Goal: Transaction & Acquisition: Purchase product/service

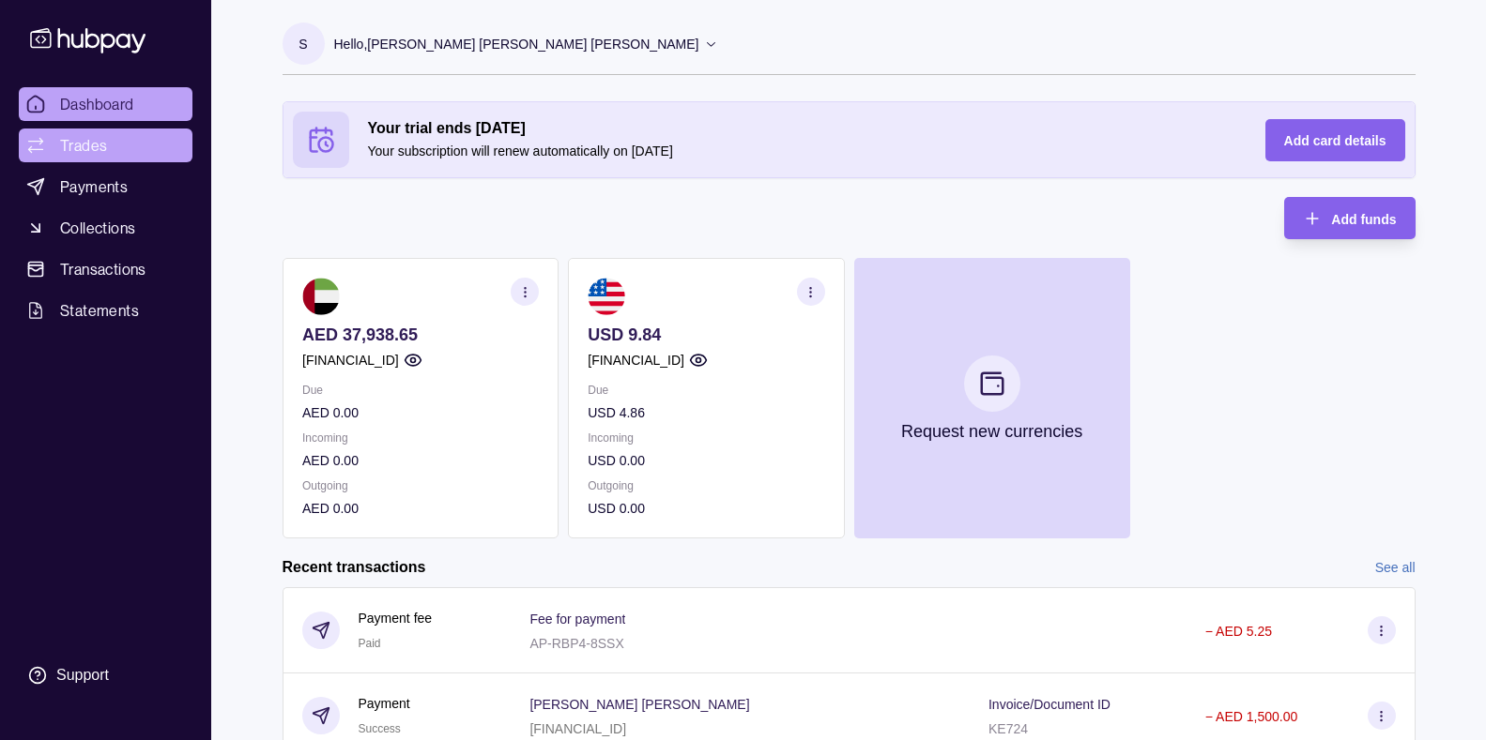
click at [109, 146] on link "Trades" at bounding box center [106, 146] width 174 height 34
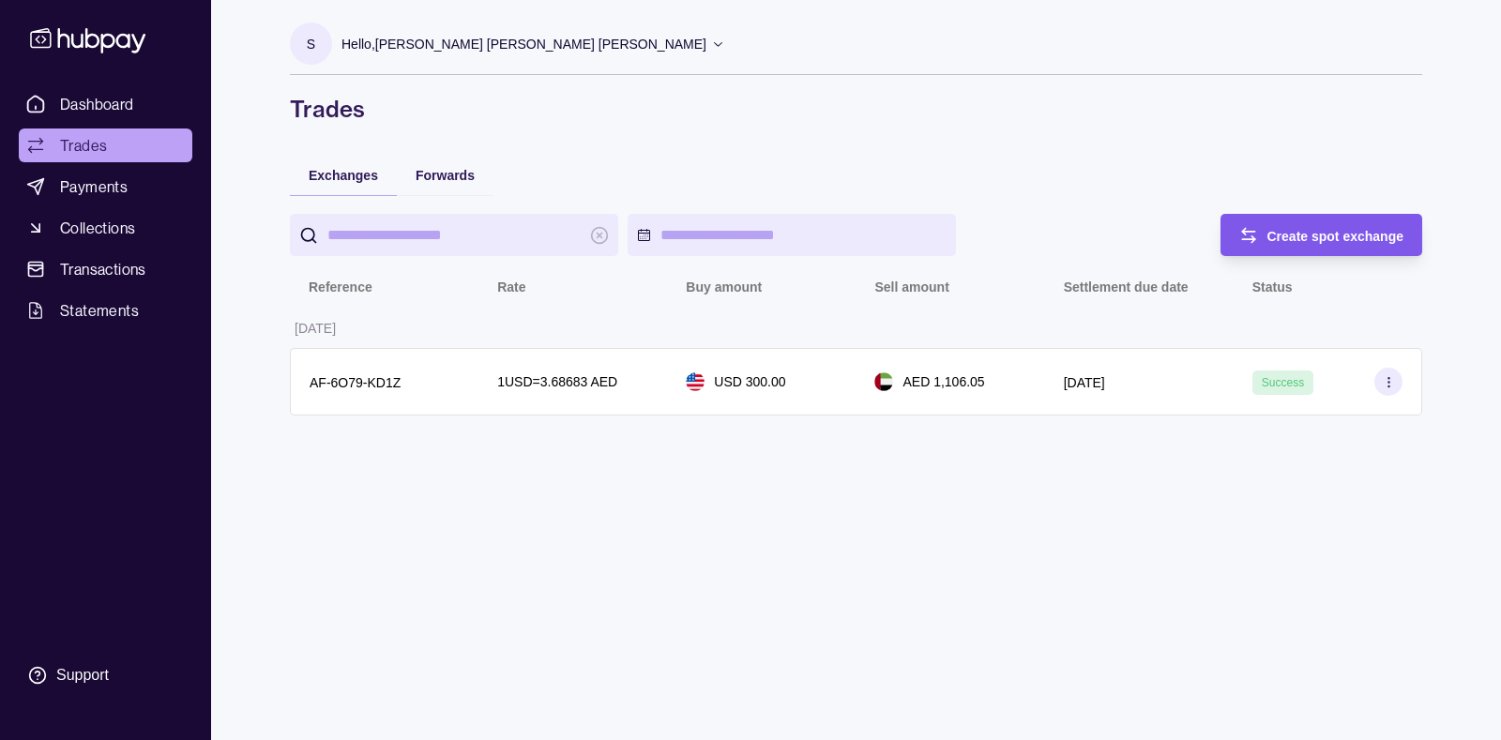
click at [1304, 241] on span "Create spot exchange" at bounding box center [1336, 236] width 137 height 15
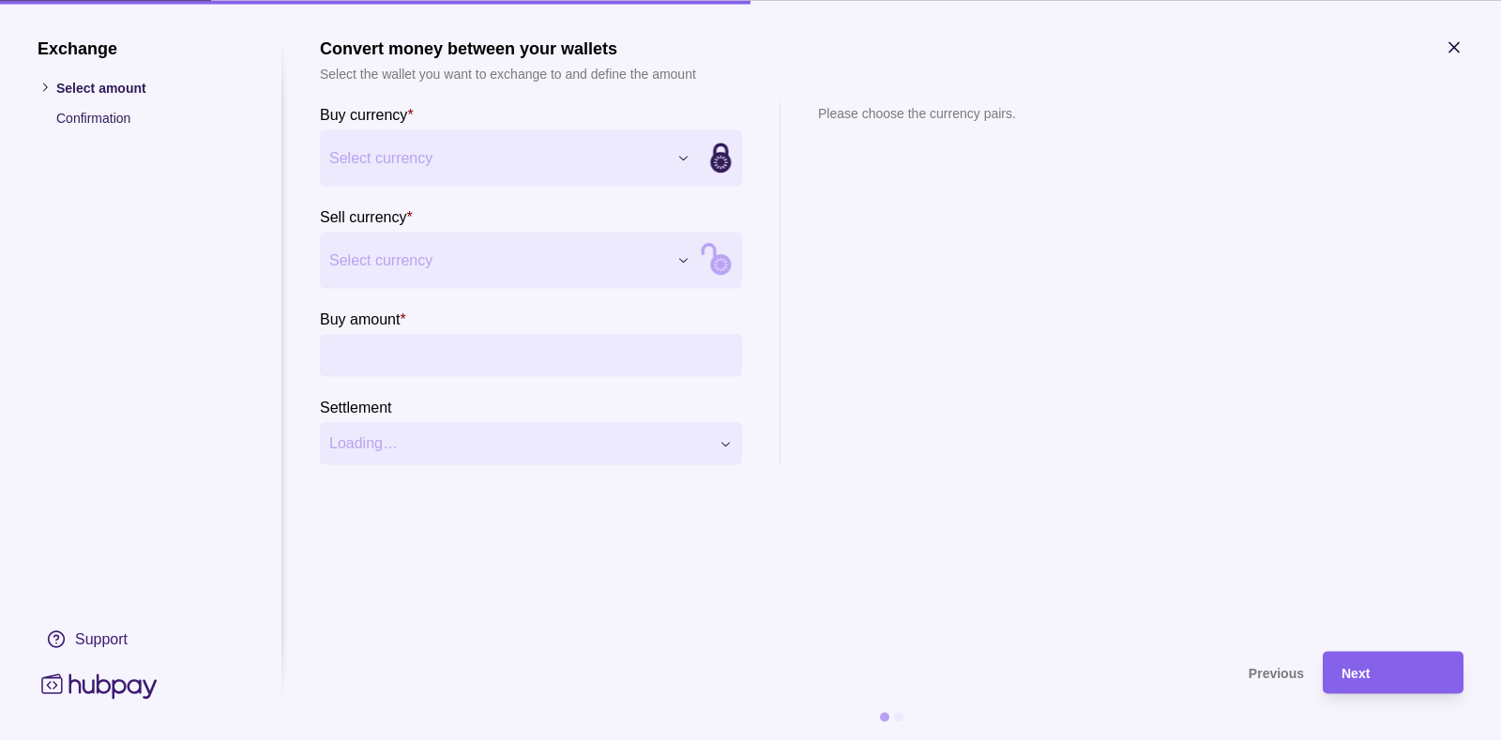
click at [602, 152] on span "Select currency" at bounding box center [498, 157] width 338 height 23
click at [922, 739] on div "Exchange Select amount Confirmation Support Convert money between your wallets …" at bounding box center [750, 740] width 1501 height 0
click at [1284, 679] on span "Previous" at bounding box center [1276, 673] width 55 height 15
click at [1455, 53] on icon "button" at bounding box center [1454, 47] width 19 height 19
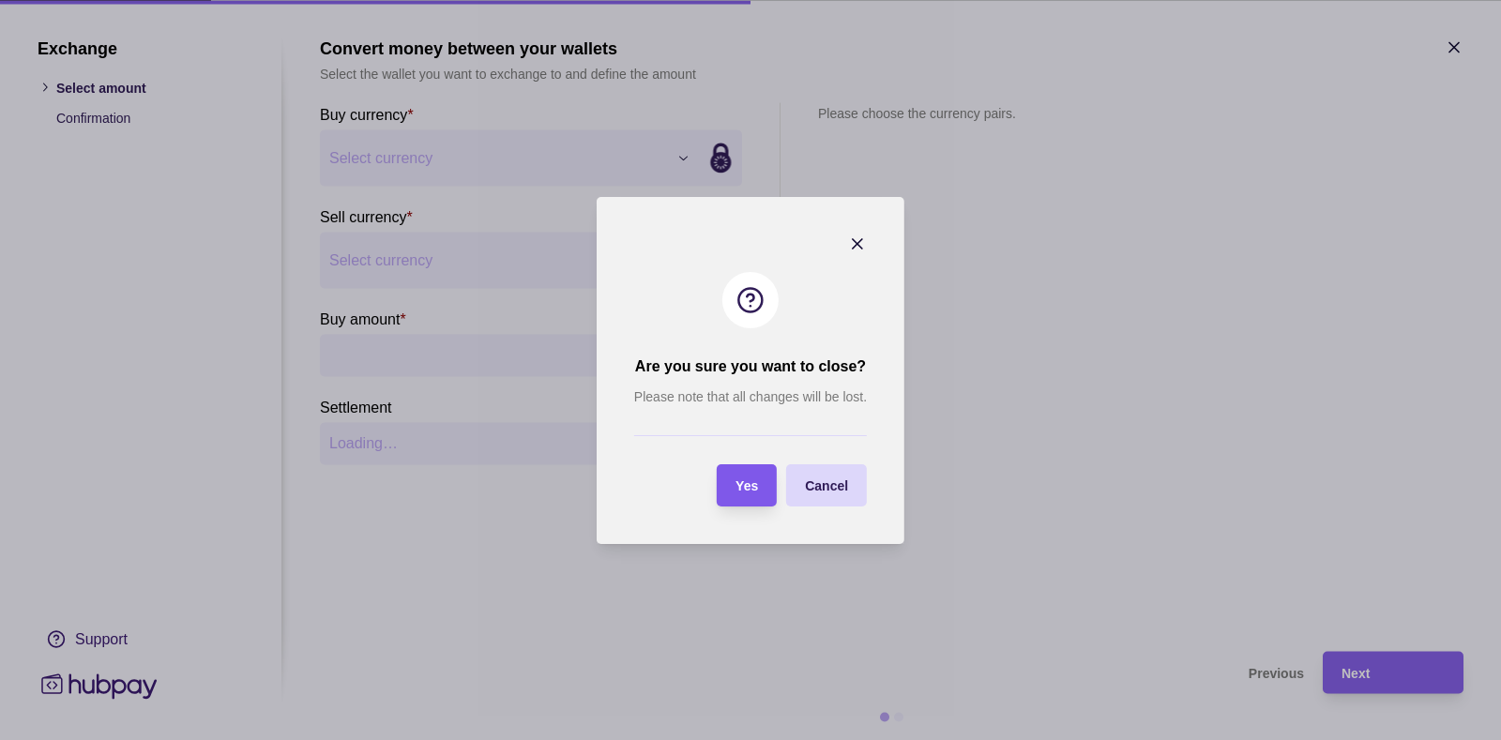
click at [752, 487] on span "Yes" at bounding box center [747, 486] width 23 height 15
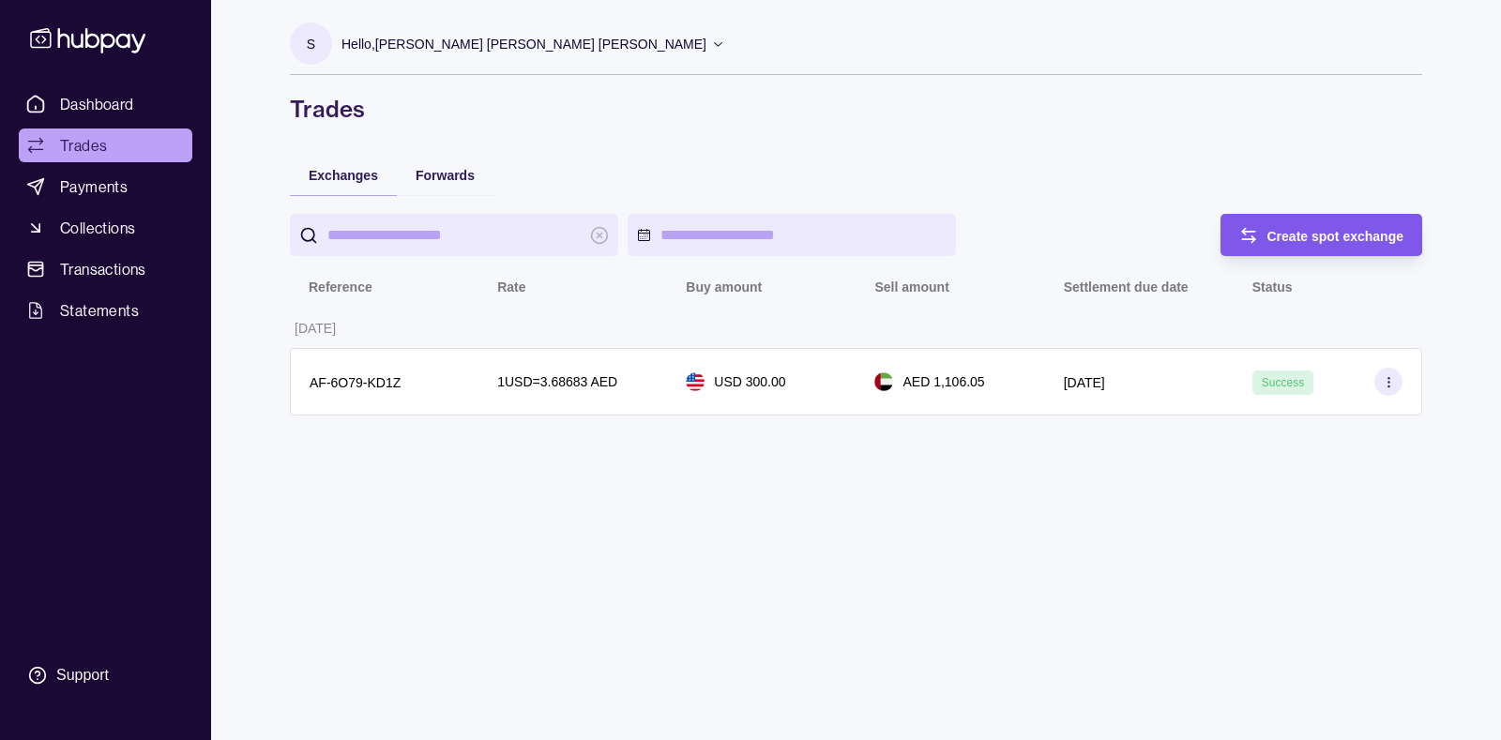
click at [1252, 230] on icon "button" at bounding box center [1249, 235] width 19 height 19
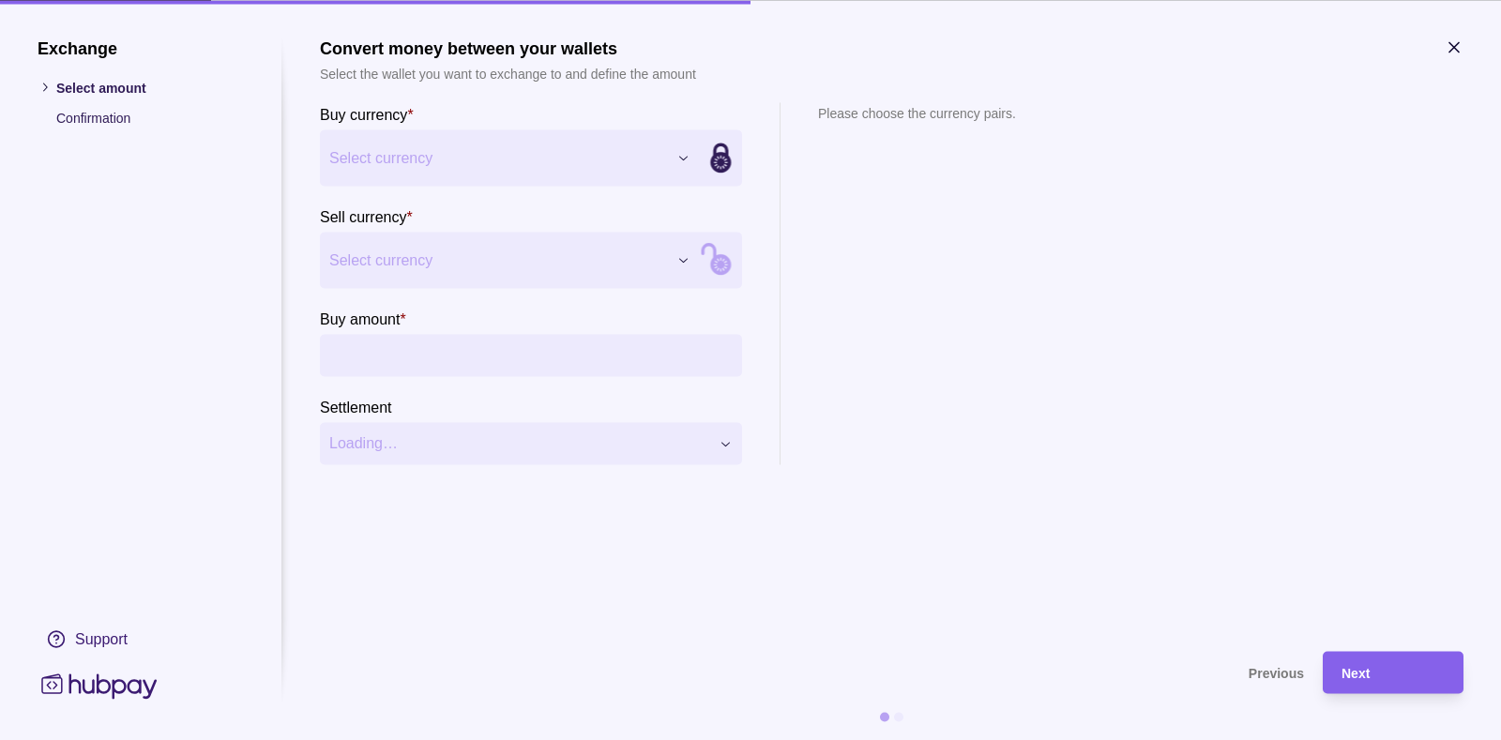
click at [511, 165] on span "Select currency" at bounding box center [498, 157] width 338 height 23
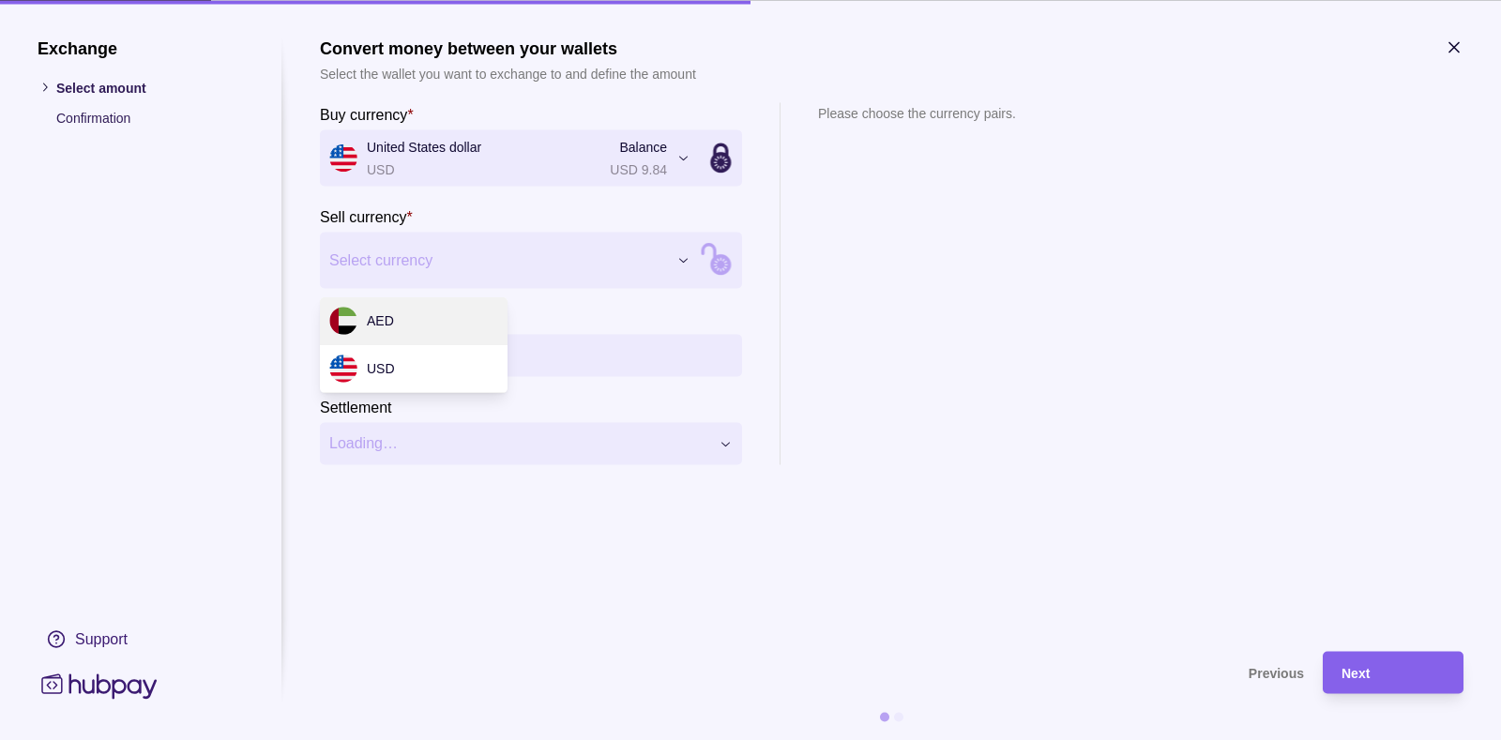
click at [464, 739] on div "Exchange Select amount Confirmation Support Convert money between your wallets …" at bounding box center [750, 740] width 1501 height 0
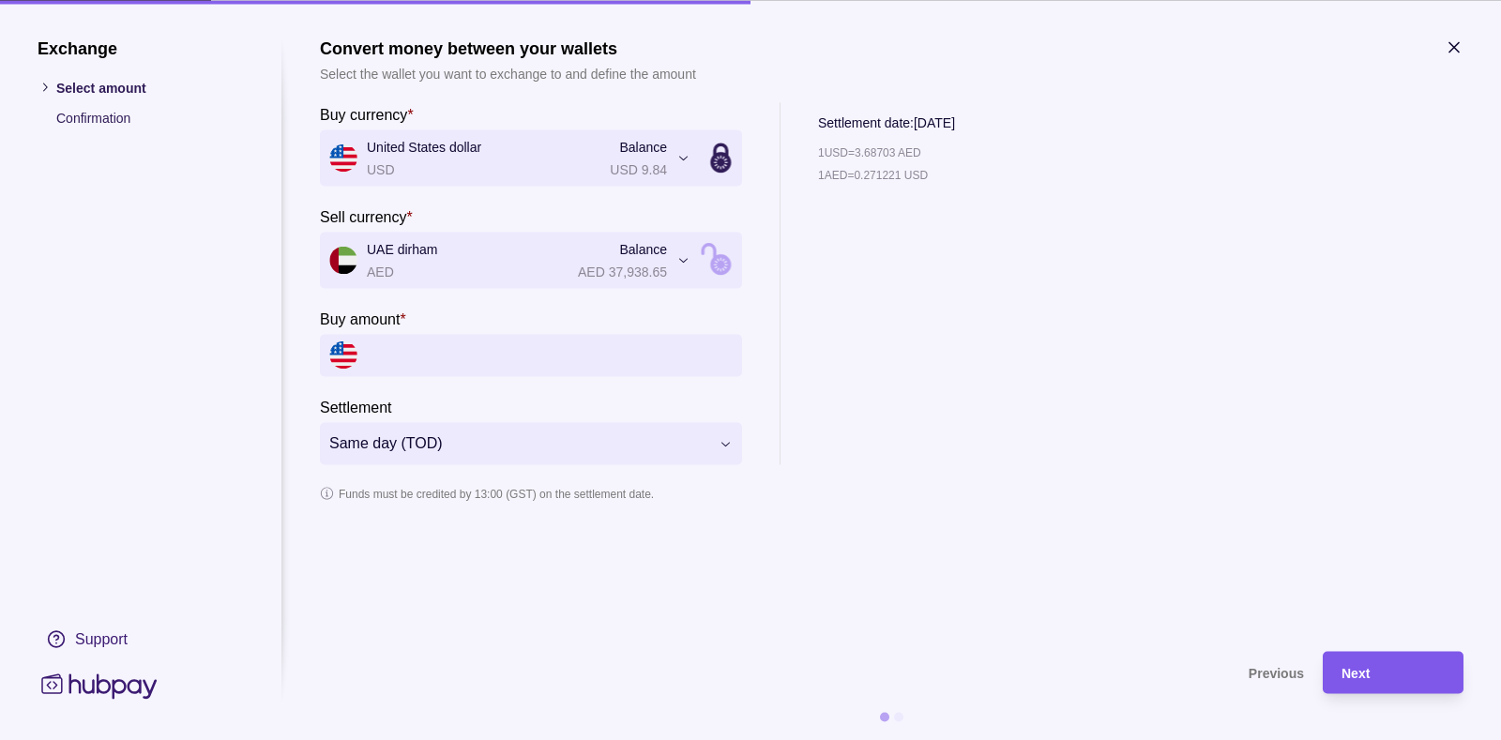
click at [1362, 666] on span "Next" at bounding box center [1356, 673] width 28 height 15
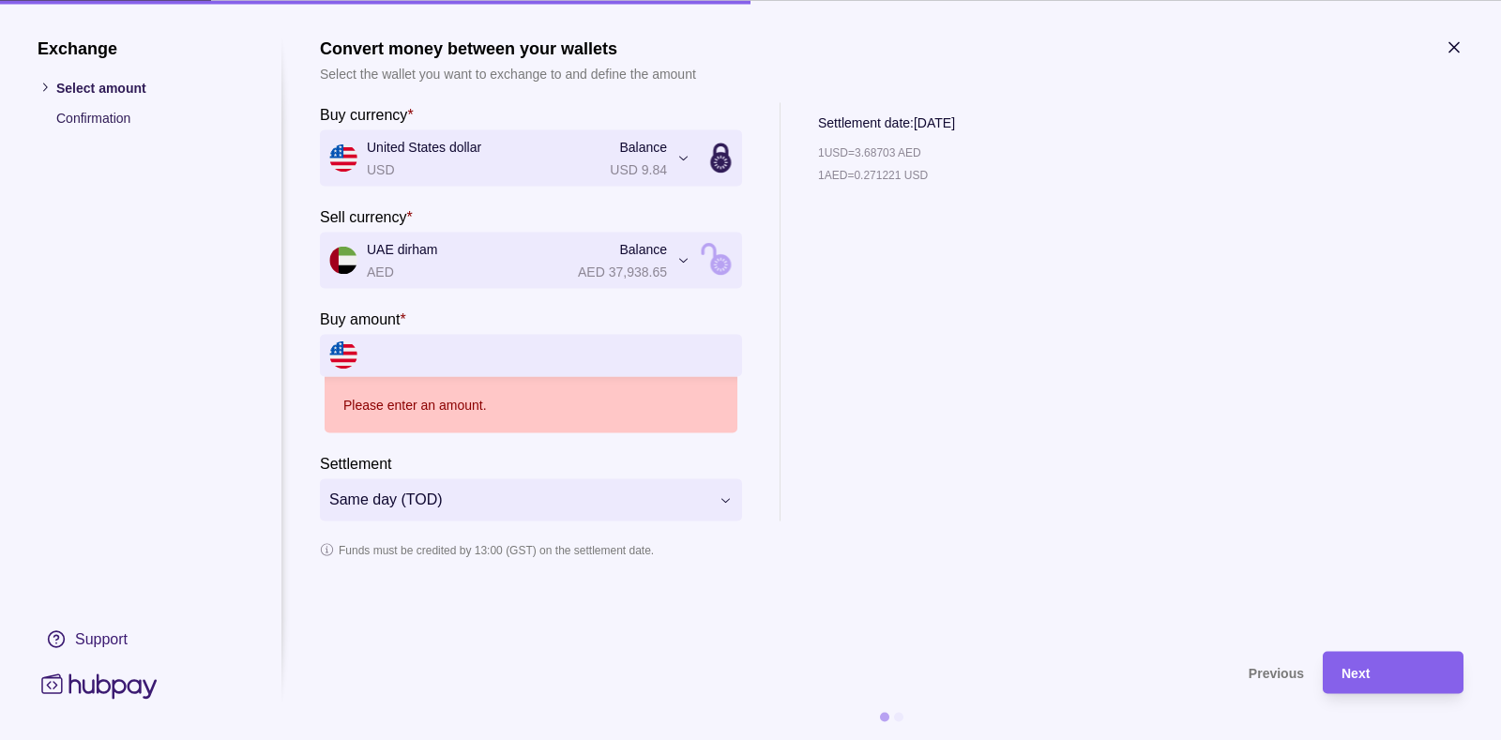
click at [448, 351] on input "Buy amount *" at bounding box center [550, 355] width 366 height 42
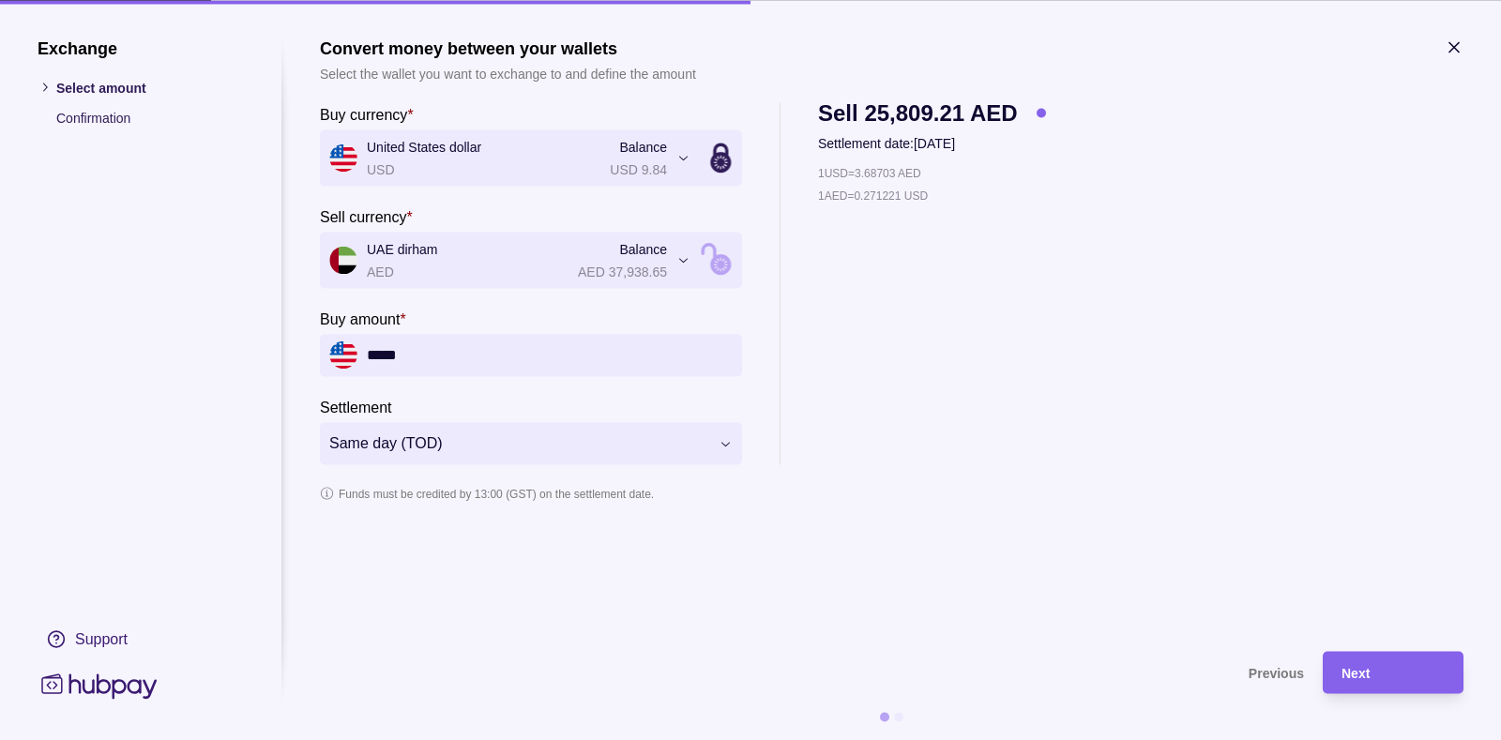
drag, startPoint x: 434, startPoint y: 348, endPoint x: 340, endPoint y: 317, distance: 99.7
click at [349, 334] on div "*****" at bounding box center [531, 355] width 422 height 42
type input "*****"
